Goal: Check status: Check status

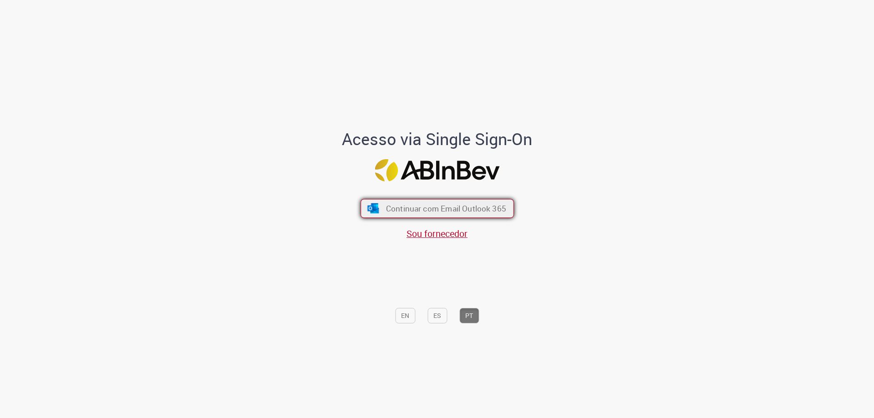
click at [437, 208] on span "Continuar com Email Outlook 365" at bounding box center [446, 208] width 120 height 10
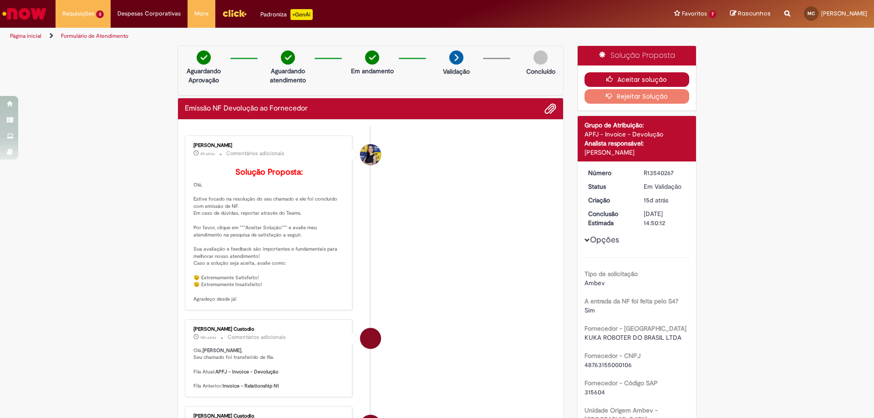
click at [626, 83] on button "Aceitar solução" at bounding box center [636, 79] width 105 height 15
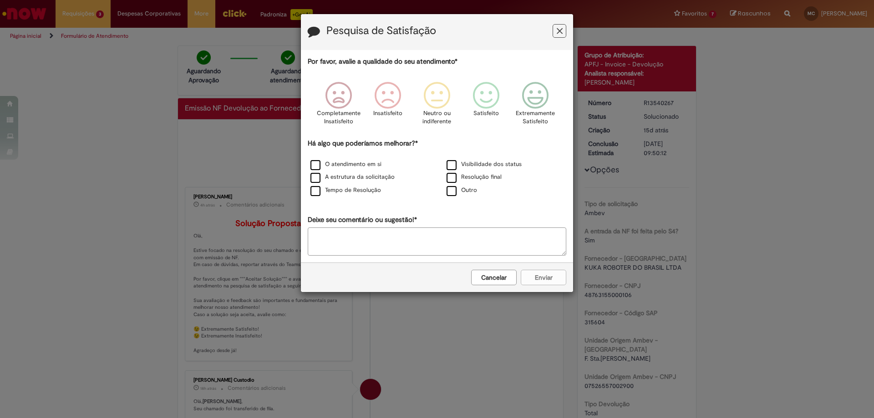
click at [559, 33] on icon "Feedback" at bounding box center [560, 31] width 6 height 10
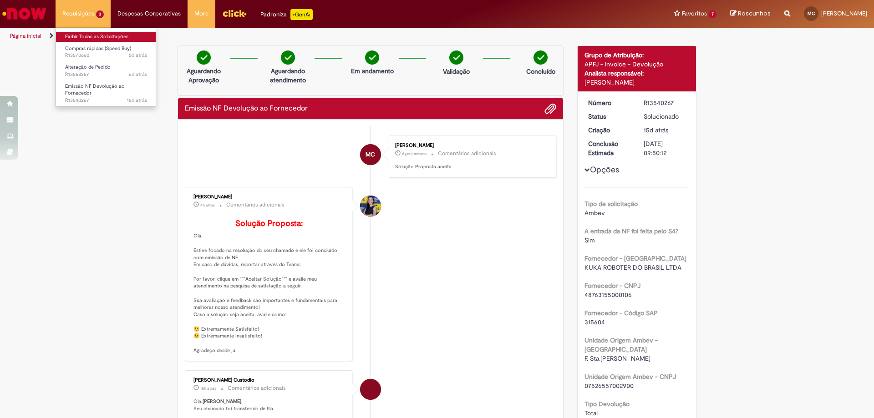
click at [77, 36] on link "Exibir Todas as Solicitações" at bounding box center [106, 37] width 100 height 10
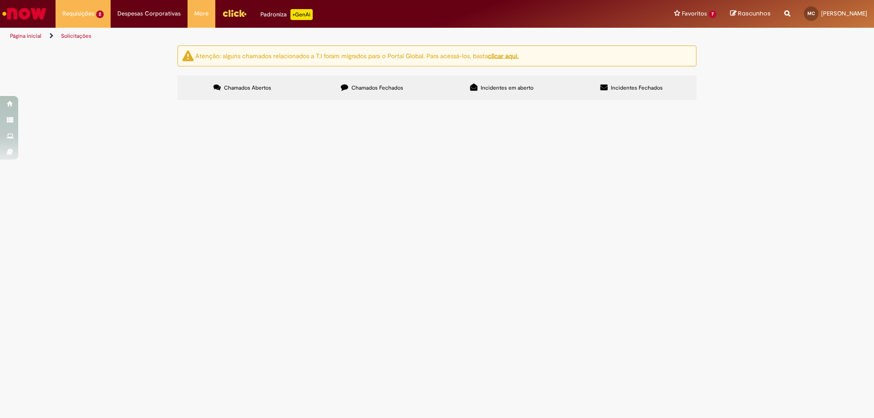
click at [75, 37] on link "Solicitações" at bounding box center [76, 35] width 30 height 7
click at [112, 103] on div "Atenção: alguns chamados relacionados a T.I foram migrados para o Portal Global…" at bounding box center [437, 74] width 874 height 57
click at [144, 11] on li "Despesas Corporativas Minhas Despesas Solicitar Adiantamento de Viagem Solicita…" at bounding box center [149, 13] width 77 height 27
click at [845, 378] on main "Solicitações Atenção: alguns chamados relacionados a T.I foram migrados para o …" at bounding box center [437, 231] width 874 height 373
click at [88, 5] on li "Requisições 2 Exibir Todas as Solicitações Compras rápidas (Speed Buy) 5d atrás…" at bounding box center [83, 13] width 55 height 27
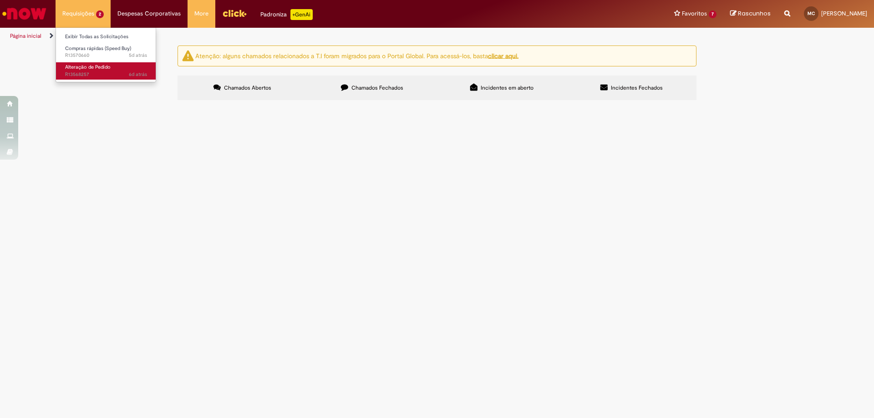
click at [94, 71] on span "6d atrás 6 dias atrás R13568257" at bounding box center [106, 74] width 82 height 7
click at [97, 9] on li "Requisições 2 Exibir Todas as Solicitações Compras rápidas (Speed Buy) 5d atrás…" at bounding box center [83, 13] width 55 height 27
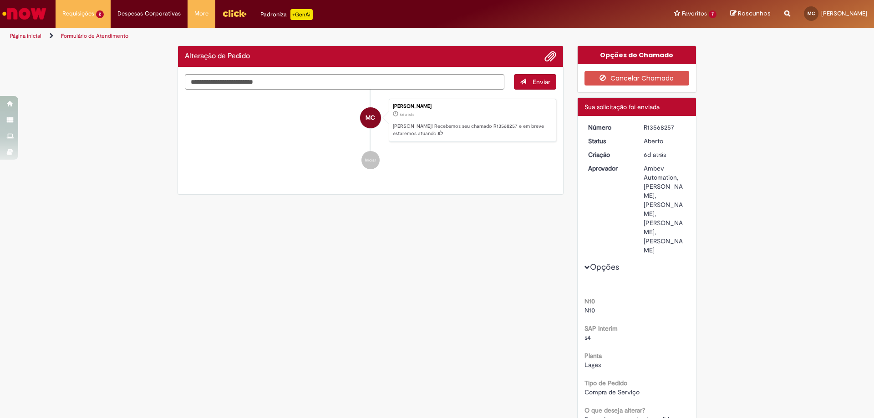
click at [80, 37] on link "Formulário de Atendimento" at bounding box center [94, 35] width 67 height 7
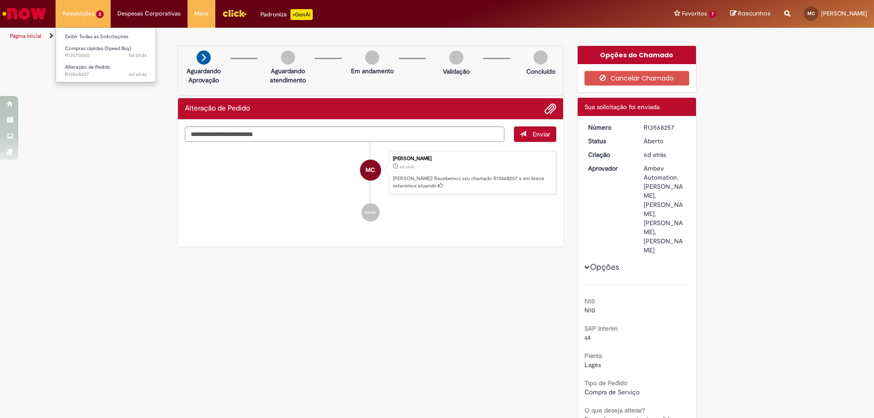
click at [88, 14] on li "Requisições 2 Exibir Todas as Solicitações Compras rápidas (Speed Buy) 5d atrás…" at bounding box center [83, 13] width 55 height 27
click at [103, 36] on link "Exibir Todas as Solicitações" at bounding box center [106, 37] width 100 height 10
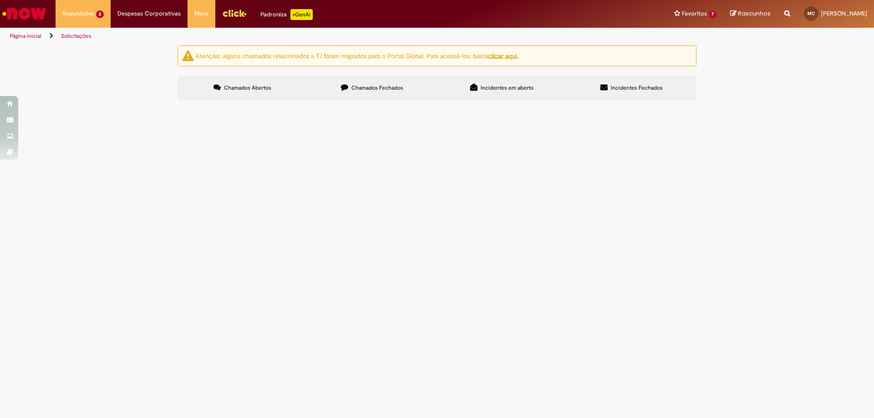
click at [500, 86] on span "Incidentes em aberto" at bounding box center [507, 87] width 53 height 7
click at [250, 84] on span "Chamados Abertos" at bounding box center [247, 87] width 47 height 7
click at [0, 0] on div at bounding box center [0, 0] width 0 height 0
click at [366, 87] on span "Chamados Fechados" at bounding box center [377, 87] width 52 height 7
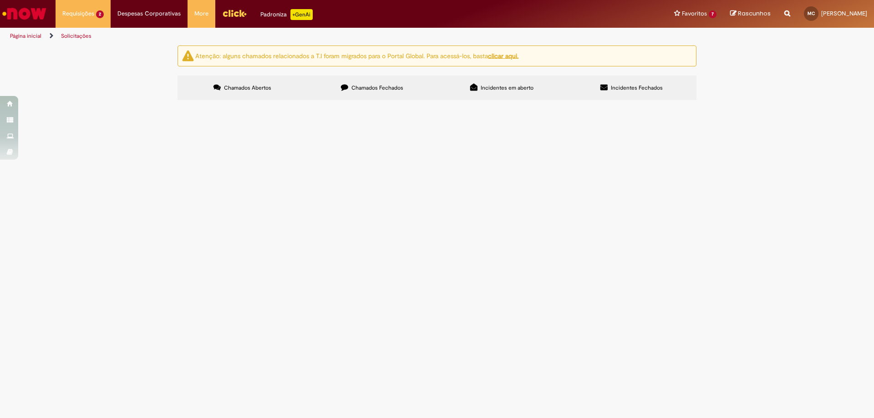
click at [0, 0] on span "Revisão sistema pneumático balancim kisters" at bounding box center [0, 0] width 0 height 0
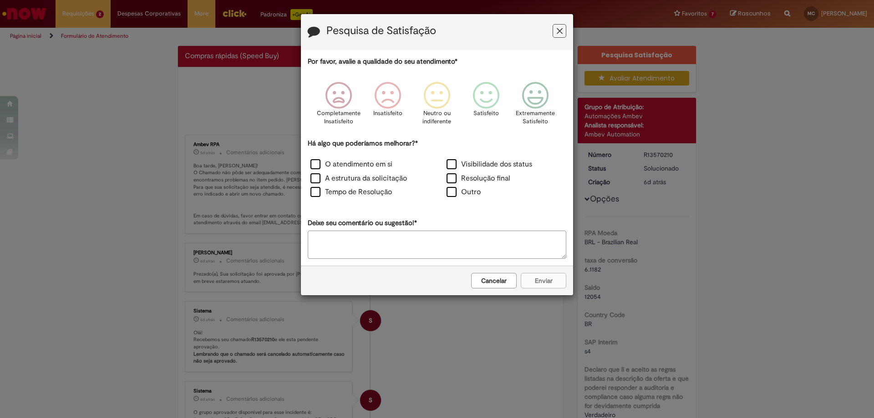
click at [559, 36] on icon "Feedback" at bounding box center [560, 31] width 6 height 10
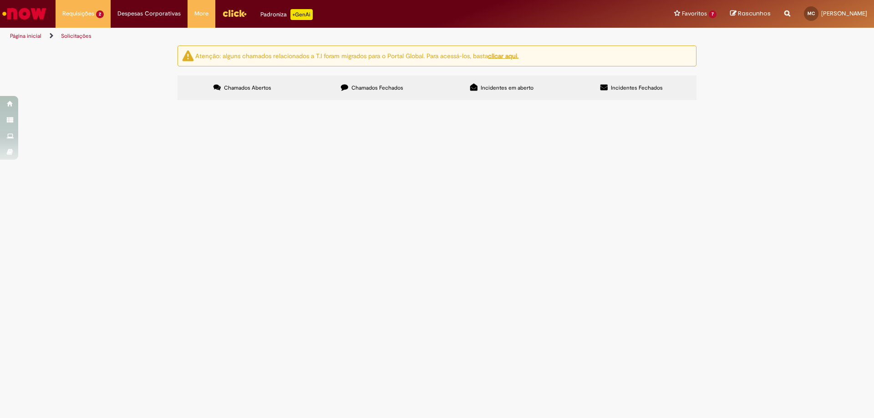
click at [0, 0] on div at bounding box center [0, 0] width 0 height 0
click at [83, 32] on link "Exibir Todas as Solicitações" at bounding box center [106, 37] width 100 height 10
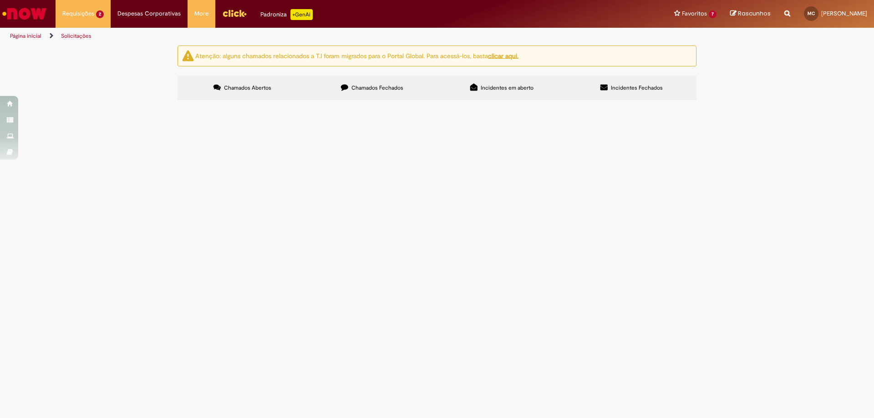
click at [0, 0] on div at bounding box center [0, 0] width 0 height 0
click at [372, 85] on span "Chamados Fechados" at bounding box center [377, 87] width 52 height 7
click at [491, 87] on span "Incidentes em aberto" at bounding box center [507, 87] width 53 height 7
click at [245, 87] on span "Chamados Abertos" at bounding box center [247, 87] width 47 height 7
click at [0, 0] on span "Revisão do balancin" at bounding box center [0, 0] width 0 height 0
